Goal: Entertainment & Leisure: Consume media (video, audio)

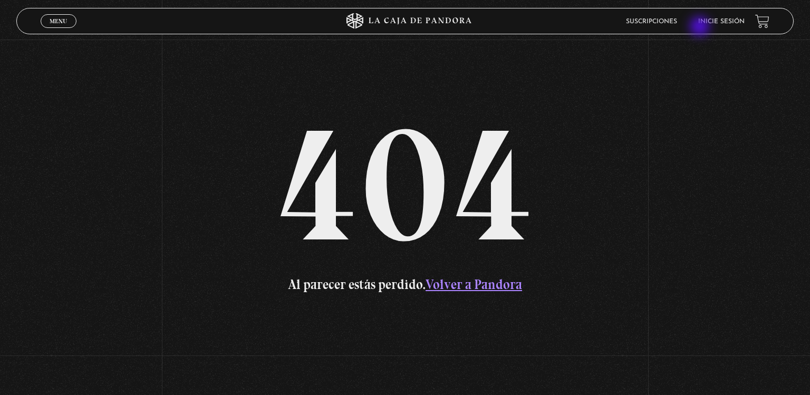
click at [701, 27] on li "Inicie sesión" at bounding box center [721, 21] width 46 height 16
click at [709, 27] on li "Inicie sesión" at bounding box center [721, 21] width 46 height 16
click at [709, 19] on link "Inicie sesión" at bounding box center [721, 21] width 46 height 6
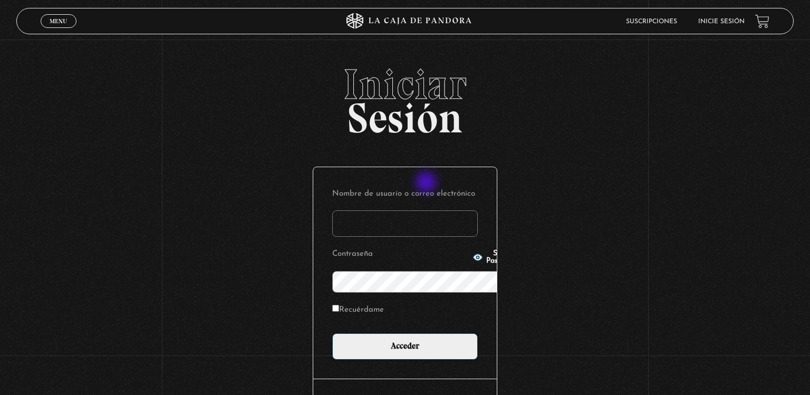
click at [427, 210] on input "Nombre de usuario o correo electrónico" at bounding box center [405, 223] width 146 height 26
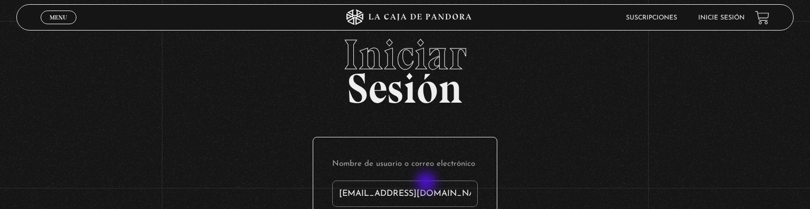
type input "angieseas29@gmail.com"
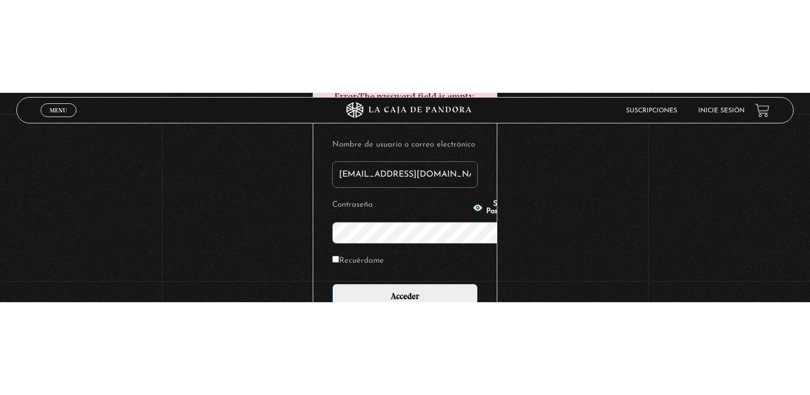
scroll to position [2, 0]
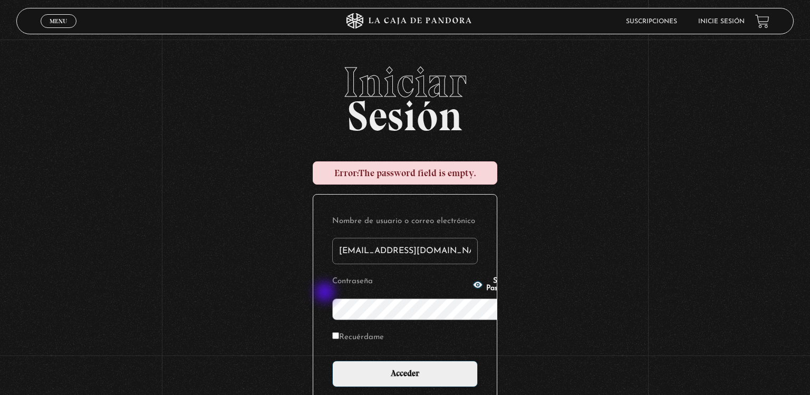
click at [472, 290] on icon "button" at bounding box center [477, 284] width 11 height 11
click at [332, 332] on input "Recuérdame" at bounding box center [335, 335] width 7 height 7
checkbox input "true"
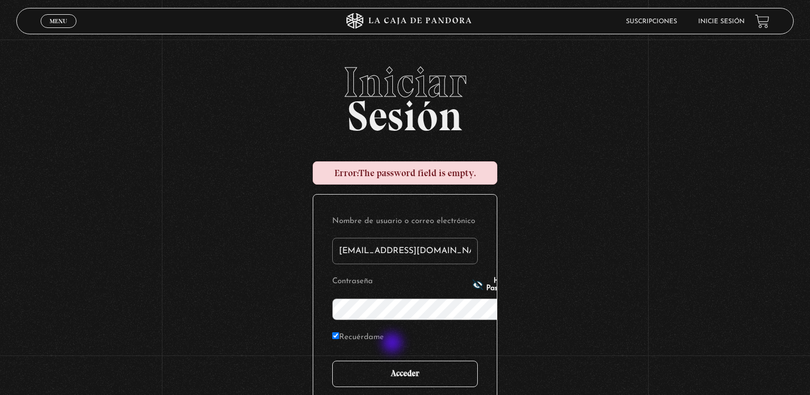
click at [393, 361] on input "Acceder" at bounding box center [405, 374] width 146 height 26
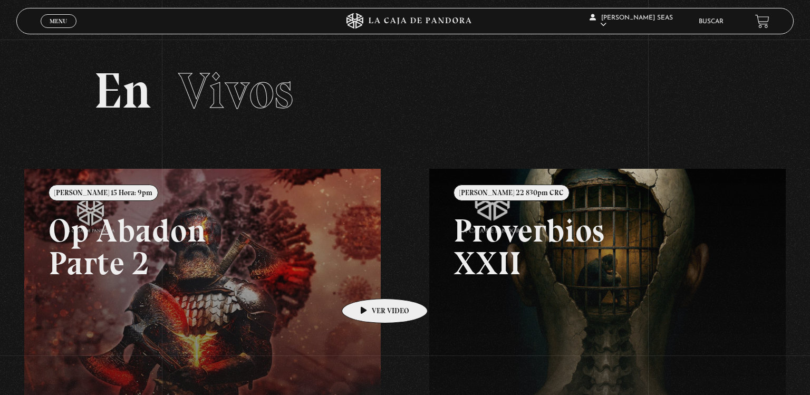
click at [368, 283] on link at bounding box center [429, 366] width 810 height 395
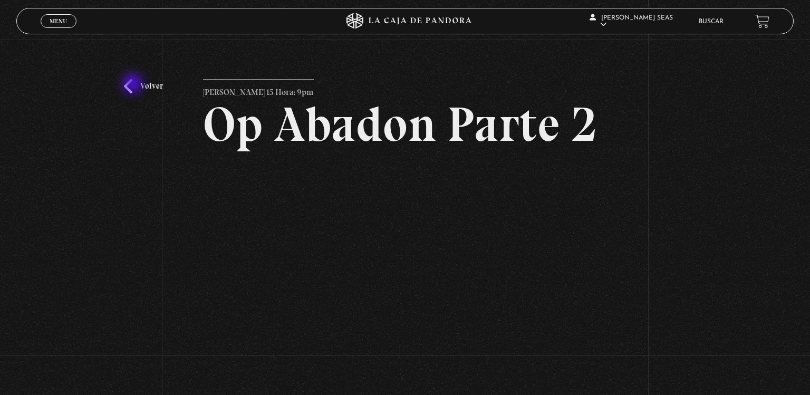
click at [133, 84] on link "Volver" at bounding box center [143, 86] width 39 height 14
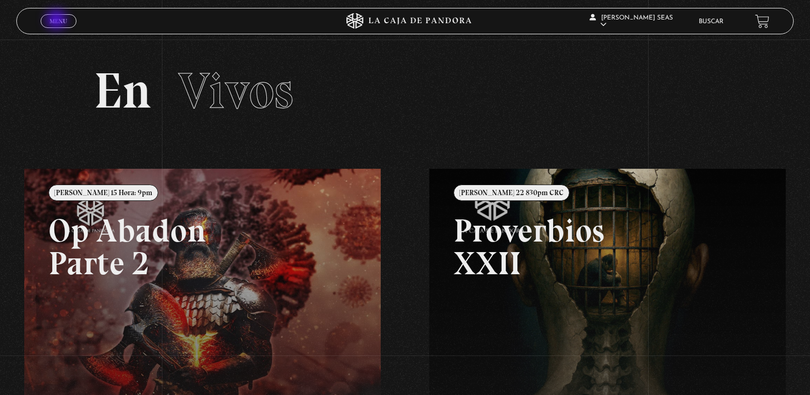
click at [57, 21] on span "Menu" at bounding box center [58, 21] width 17 height 6
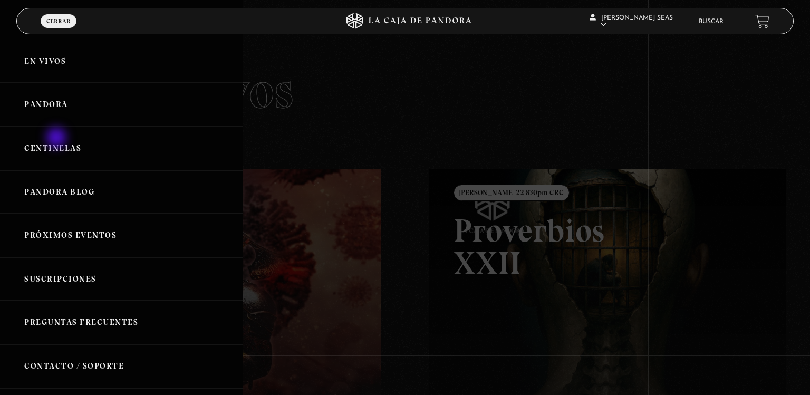
click at [57, 139] on link "Centinelas" at bounding box center [121, 149] width 243 height 44
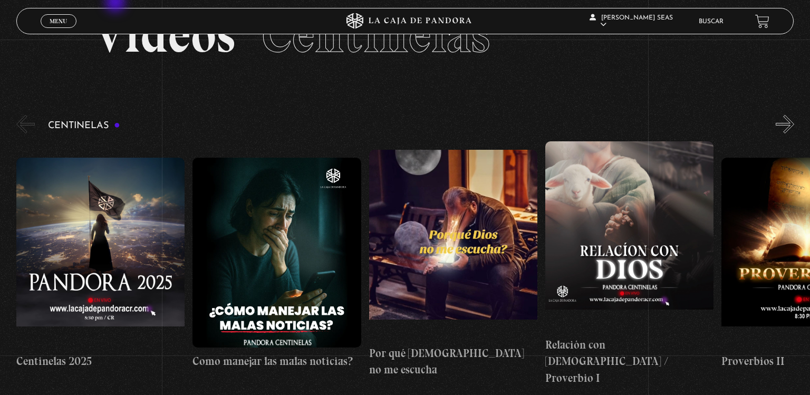
scroll to position [53, 0]
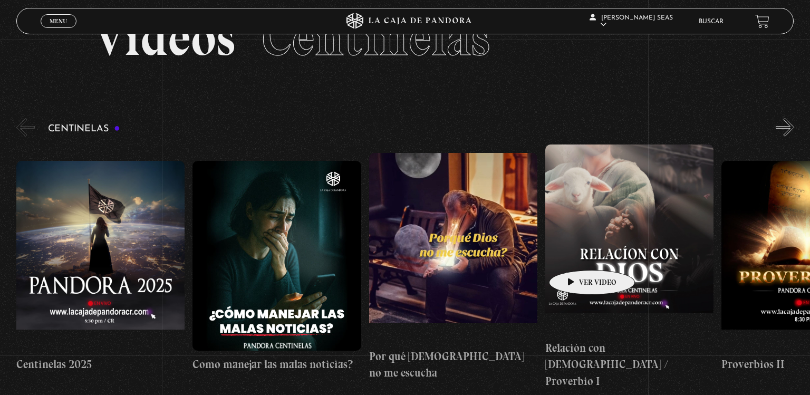
click at [575, 254] on figure at bounding box center [629, 239] width 168 height 190
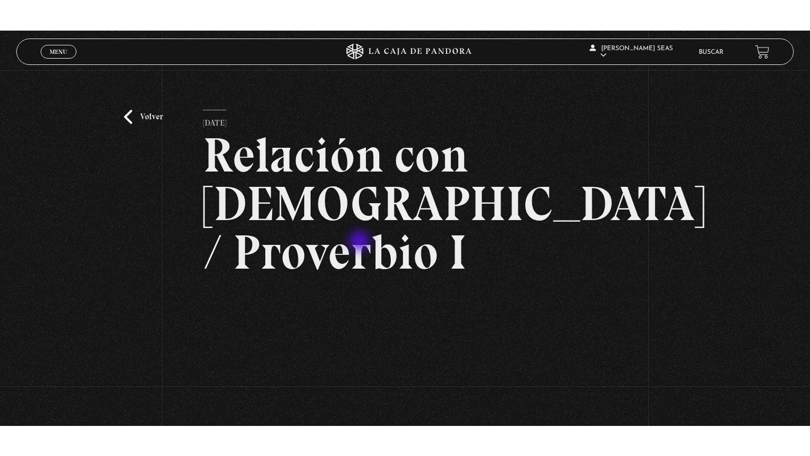
scroll to position [40, 0]
